Goal: Information Seeking & Learning: Find specific page/section

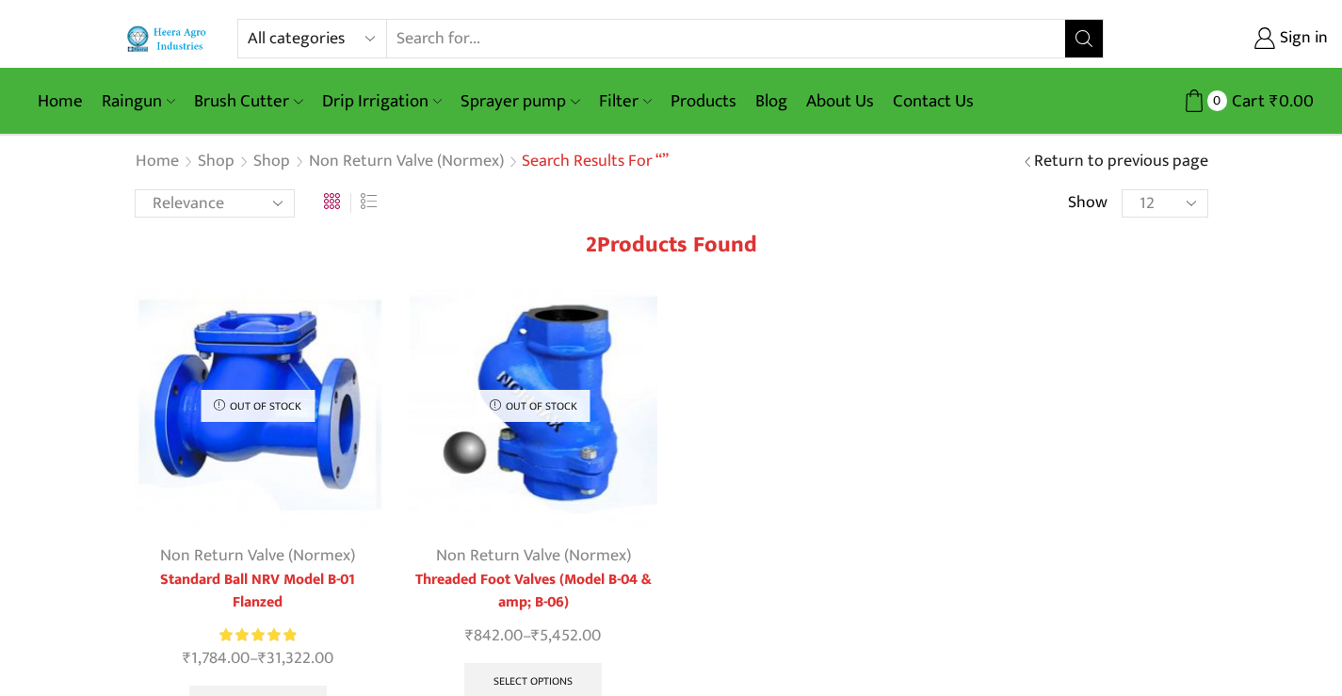
click at [367, 37] on select "All categories Accessories Air Release Valve Brush Cutter Domestic Use Drip Irr…" at bounding box center [317, 39] width 138 height 38
select select "filter"
click at [248, 20] on select "All categories Accessories Air Release Valve Brush Cutter Domestic Use Drip Irr…" at bounding box center [317, 39] width 138 height 38
click at [1081, 29] on button "Search" at bounding box center [1084, 39] width 38 height 38
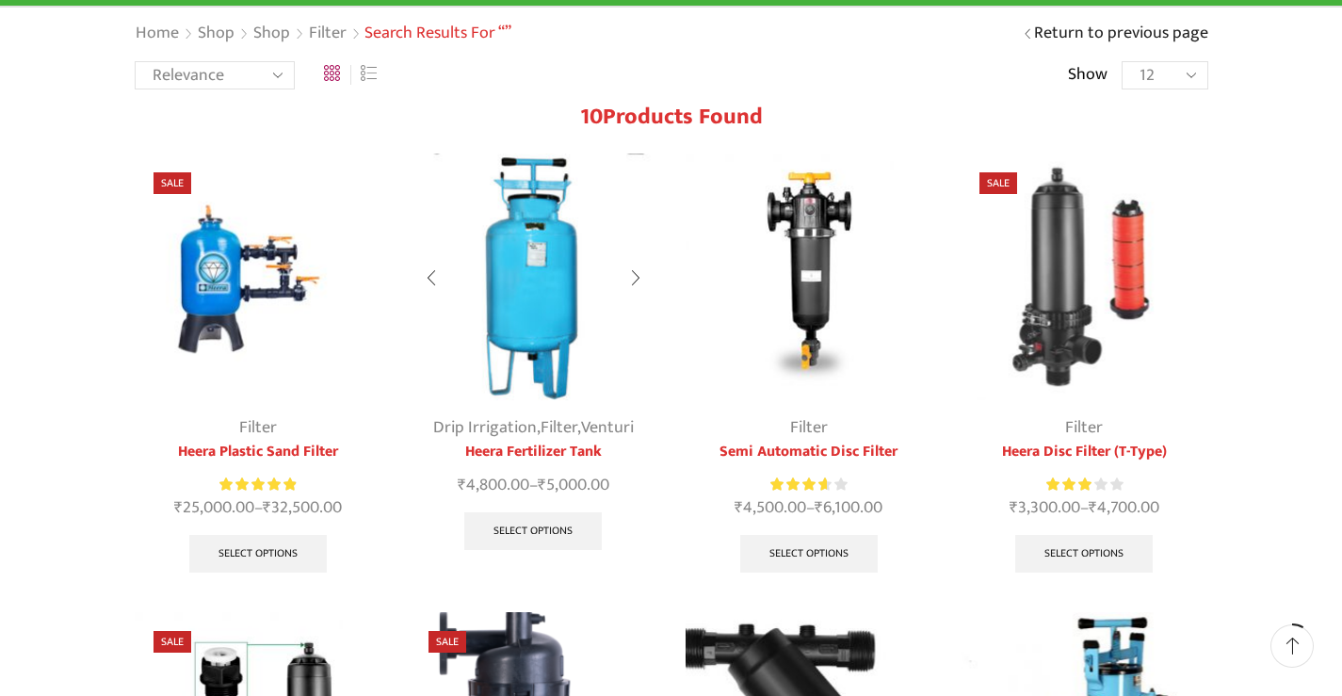
scroll to position [94, 0]
